Goal: Task Accomplishment & Management: Manage account settings

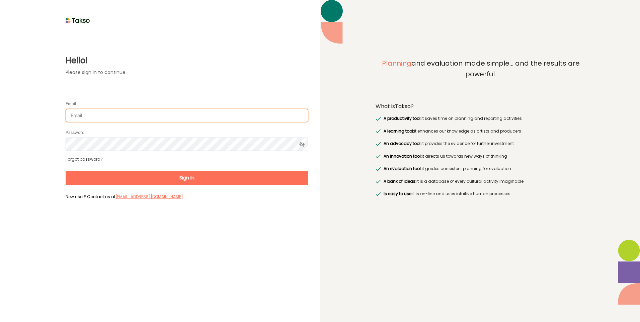
click at [97, 117] on input "Email" at bounding box center [187, 115] width 243 height 13
type input "surajenu@brimbank.vic.gov.au"
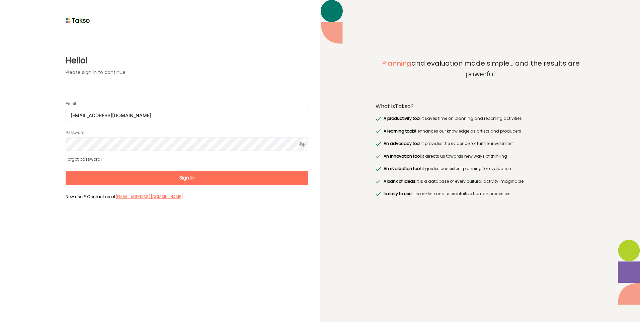
click at [115, 171] on button "Sign In" at bounding box center [187, 178] width 243 height 14
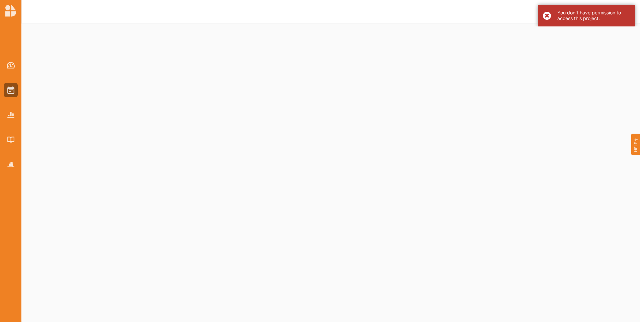
click at [544, 13] on div "You don't have permission to access this project." at bounding box center [586, 15] width 97 height 21
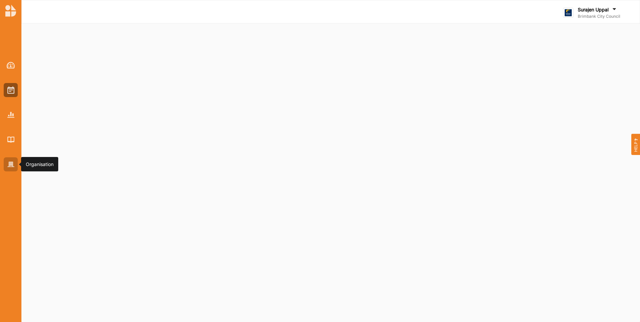
click at [9, 162] on img at bounding box center [10, 165] width 7 height 6
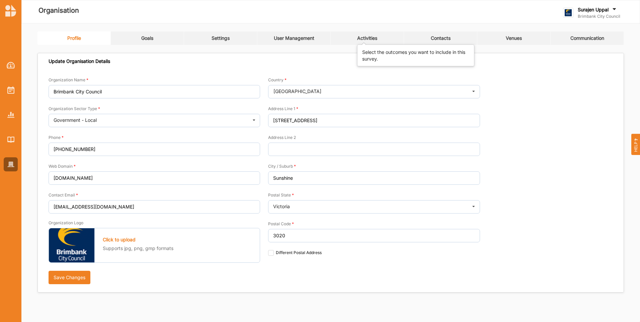
click at [368, 38] on div "Activities" at bounding box center [367, 38] width 20 height 6
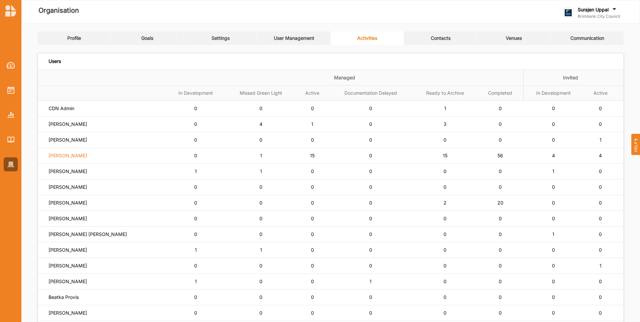
click at [63, 153] on label "[PERSON_NAME]" at bounding box center [68, 156] width 38 height 6
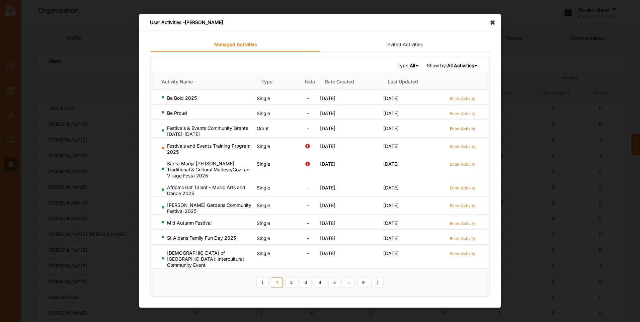
click at [462, 130] on label "Enter Activity" at bounding box center [462, 129] width 25 height 6
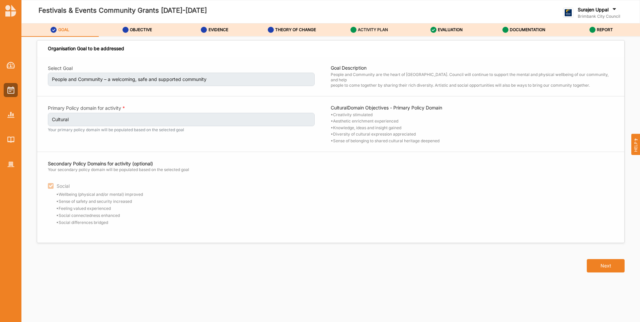
click at [379, 26] on div "ACTIVITY PLAN" at bounding box center [369, 30] width 38 height 12
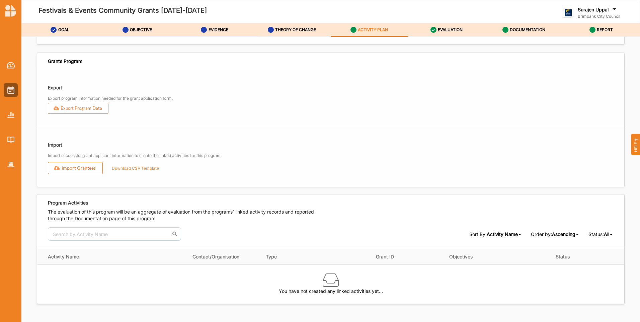
scroll to position [801, 0]
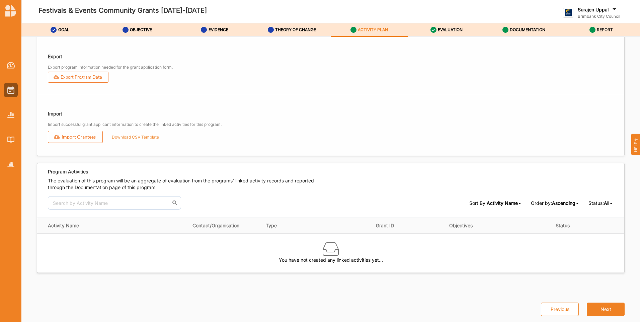
click at [597, 27] on label "REPORT" at bounding box center [605, 29] width 16 height 5
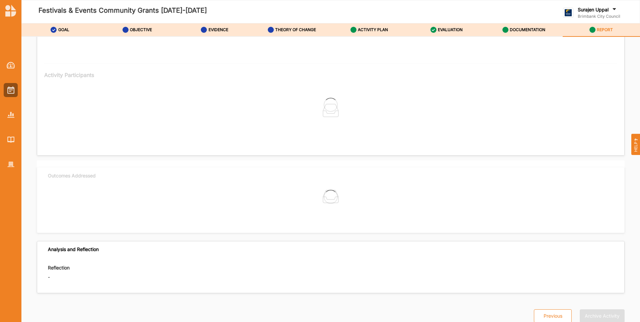
scroll to position [723, 0]
click at [231, 90] on div "No data found." at bounding box center [331, 117] width 566 height 57
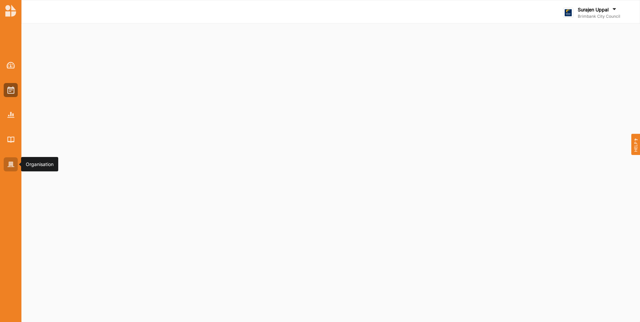
click at [13, 163] on img at bounding box center [10, 165] width 7 height 6
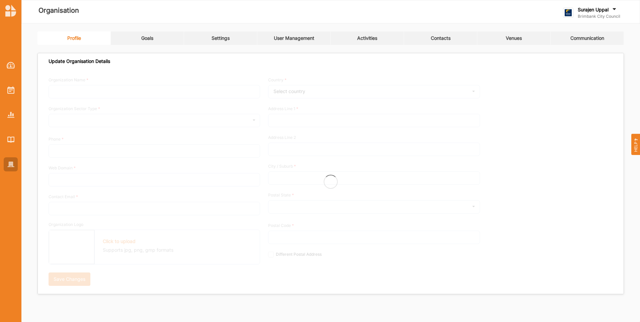
type input "Brimbank City Council"
type input "+61 03 9249 4000"
type input "brimbank.vic.gov.au"
type input "brimbank@brimbank.vic.gov.au"
type input "301 Hampshire Rd"
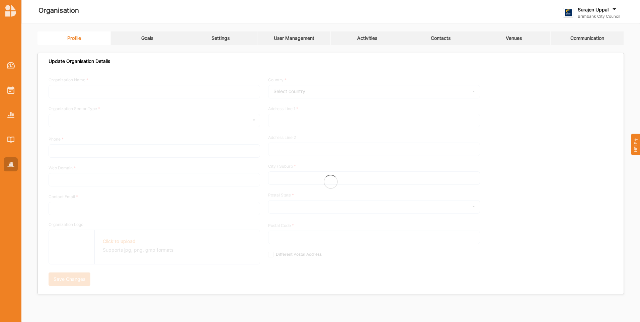
type input "Sunshine"
type input "3020"
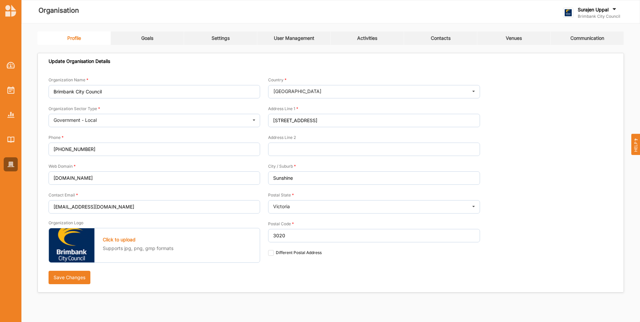
click at [381, 41] on link "Activities" at bounding box center [367, 37] width 73 height 13
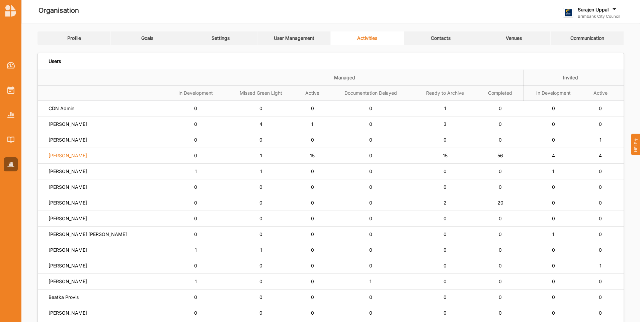
click at [55, 156] on label "Simone Gordon" at bounding box center [68, 156] width 38 height 6
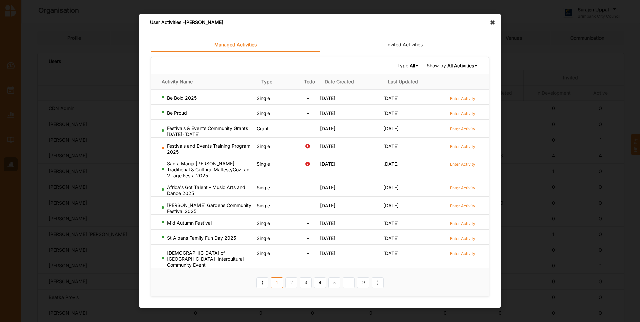
click at [414, 66] on div "All All Single Grant Festival Multi Activity Linked" at bounding box center [415, 66] width 10 height 6
click at [399, 101] on div "Grant" at bounding box center [398, 100] width 39 height 12
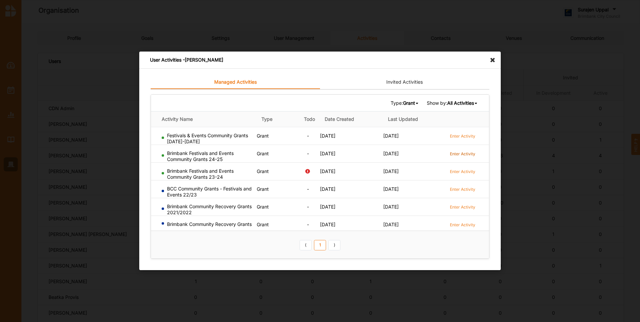
click at [463, 153] on label "Enter Activity" at bounding box center [462, 154] width 25 height 6
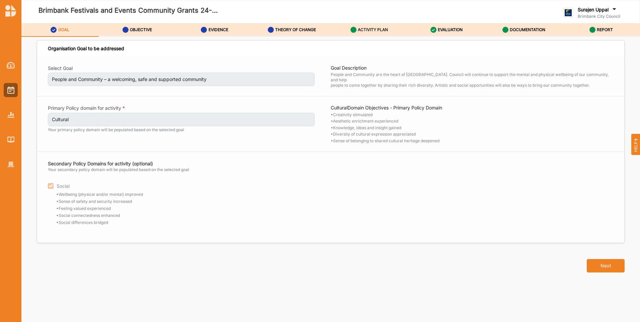
click at [370, 27] on div "ACTIVITY PLAN" at bounding box center [369, 30] width 38 height 12
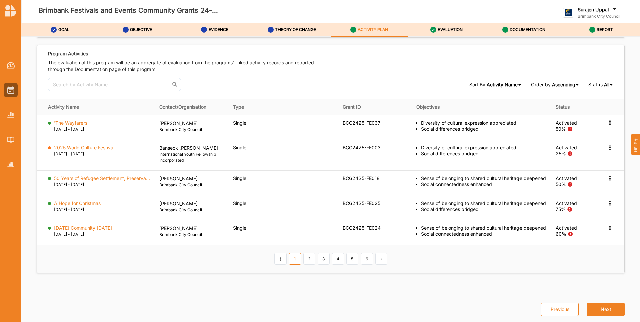
scroll to position [956, 0]
click at [312, 258] on link "2" at bounding box center [309, 258] width 12 height 11
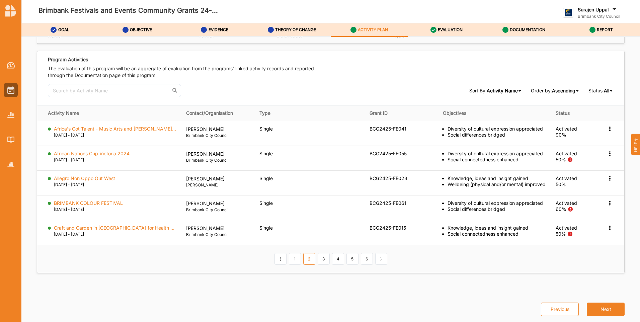
scroll to position [938, 0]
click at [321, 259] on link "3" at bounding box center [324, 258] width 12 height 11
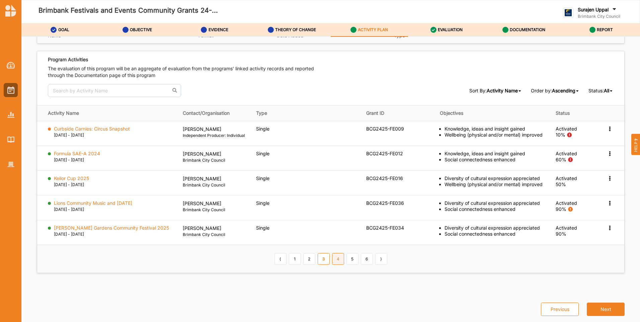
click at [334, 259] on link "4" at bounding box center [338, 258] width 12 height 11
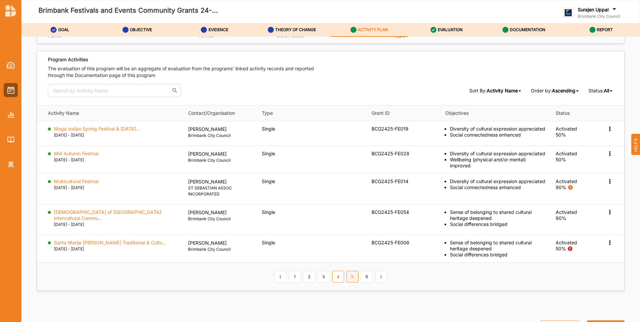
click at [352, 279] on link "5" at bounding box center [352, 276] width 12 height 11
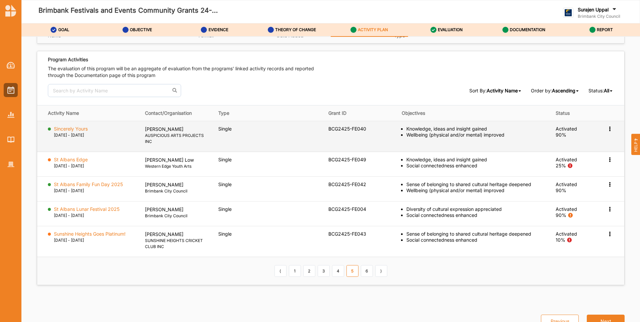
click at [607, 127] on icon at bounding box center [610, 128] width 6 height 5
click at [564, 142] on label "View Report" at bounding box center [559, 141] width 27 height 6
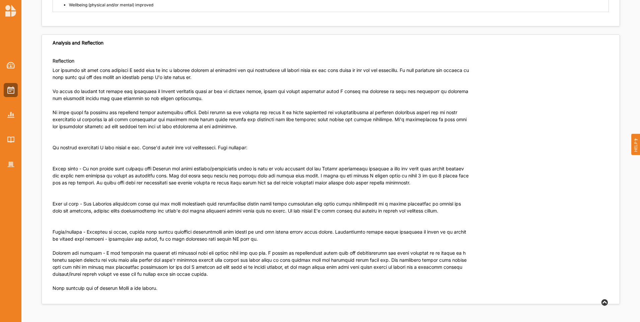
scroll to position [906, 0]
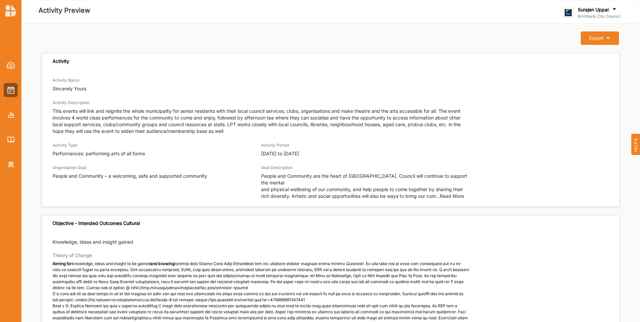
scroll to position [100, 0]
